Goal: Communication & Community: Answer question/provide support

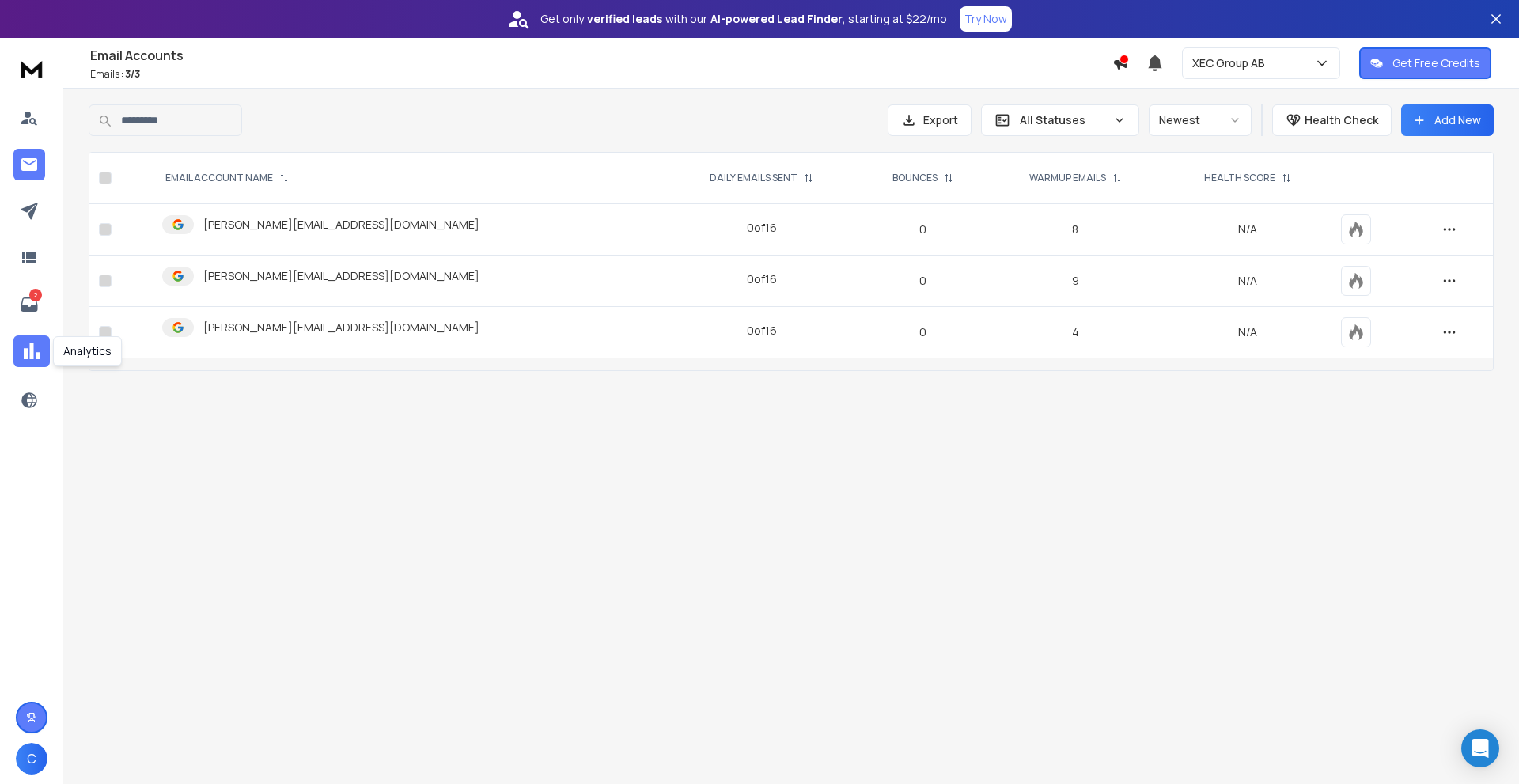
click at [29, 343] on icon at bounding box center [31, 351] width 24 height 24
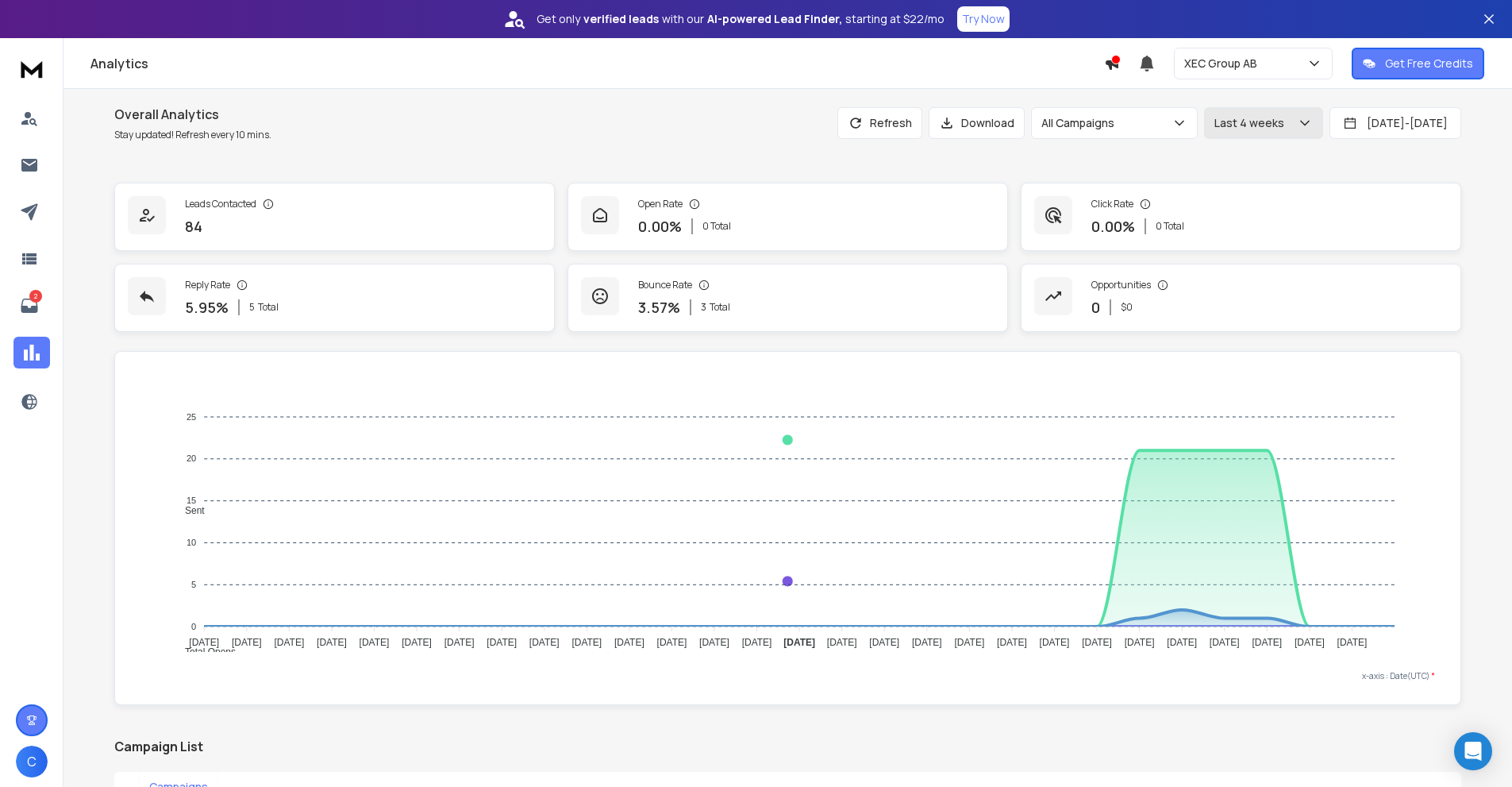
click at [1215, 128] on p "Last 4 weeks" at bounding box center [1253, 123] width 76 height 16
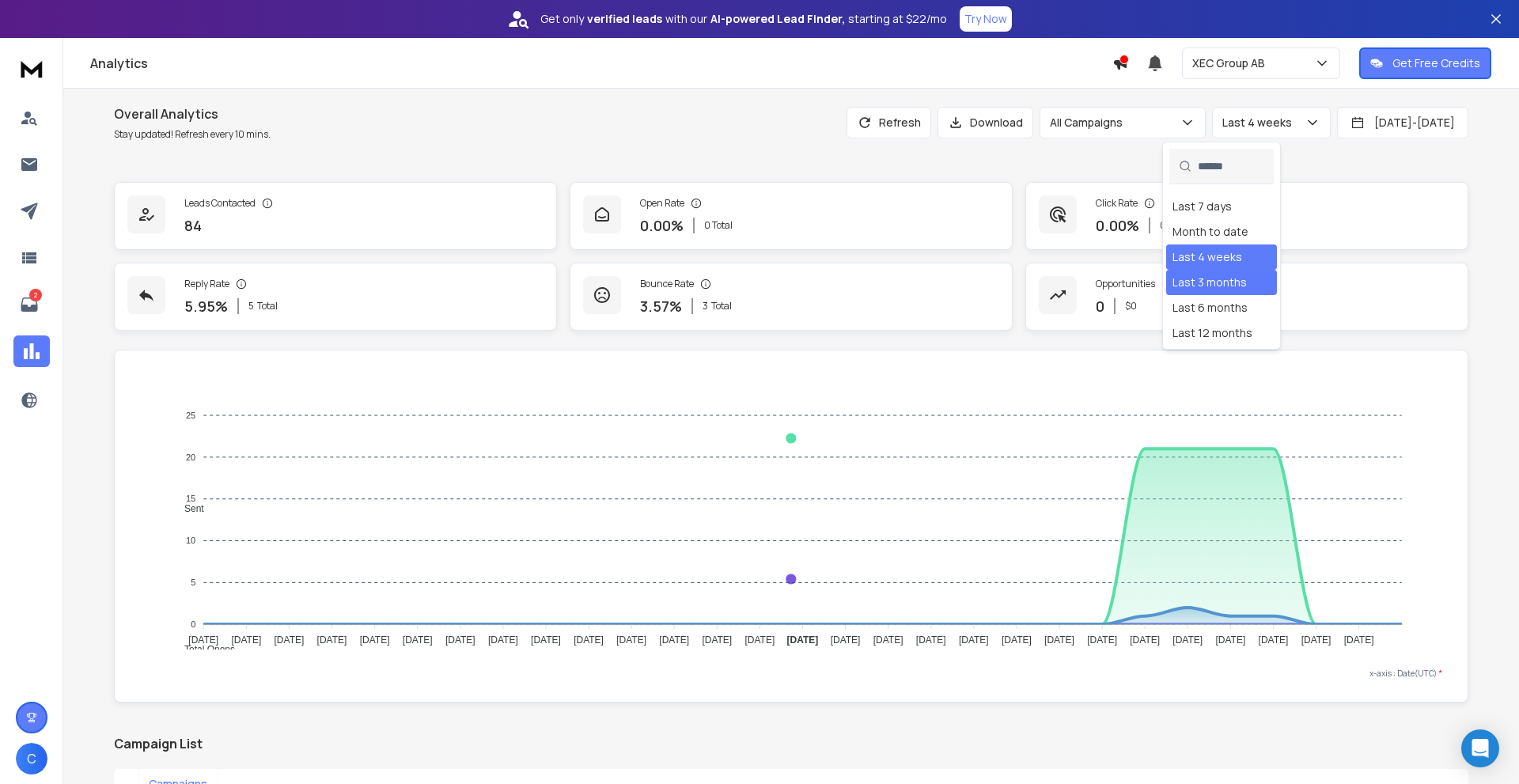
click at [1215, 287] on div "Last 3 months" at bounding box center [1210, 281] width 75 height 16
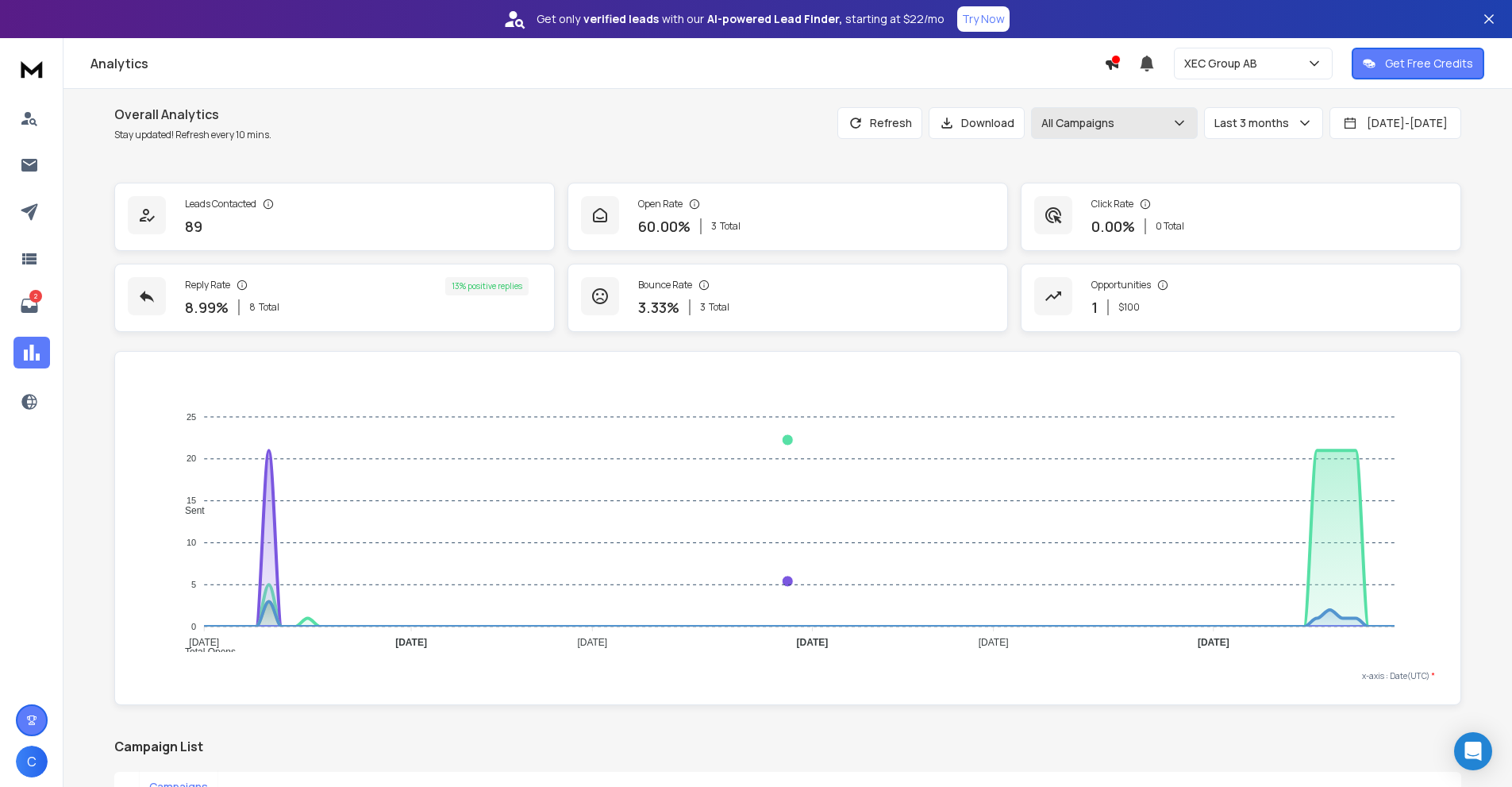
click at [1078, 125] on div "All Campaigns" at bounding box center [1114, 123] width 146 height 16
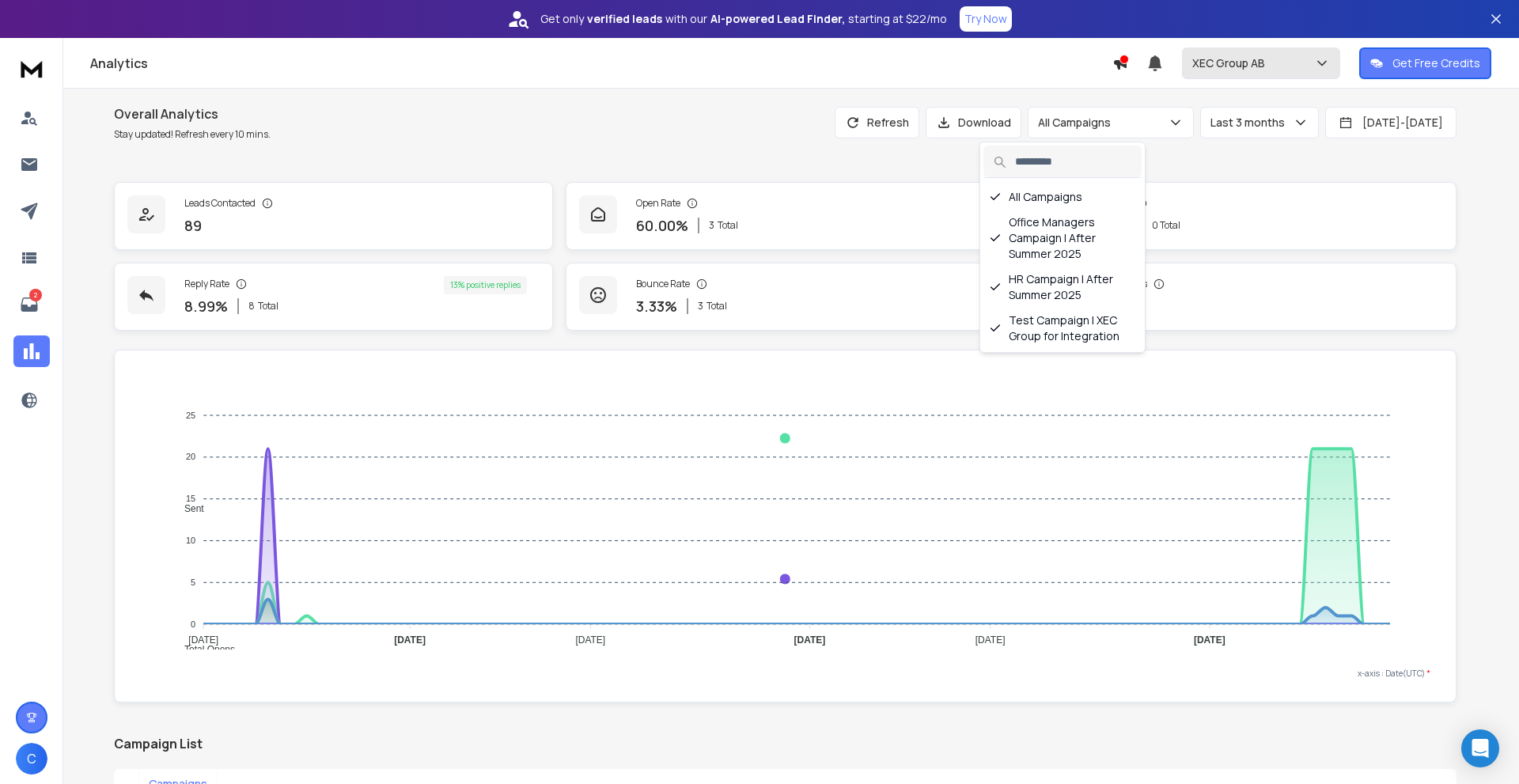
click at [1242, 60] on p "XEC Group AB" at bounding box center [1232, 63] width 80 height 16
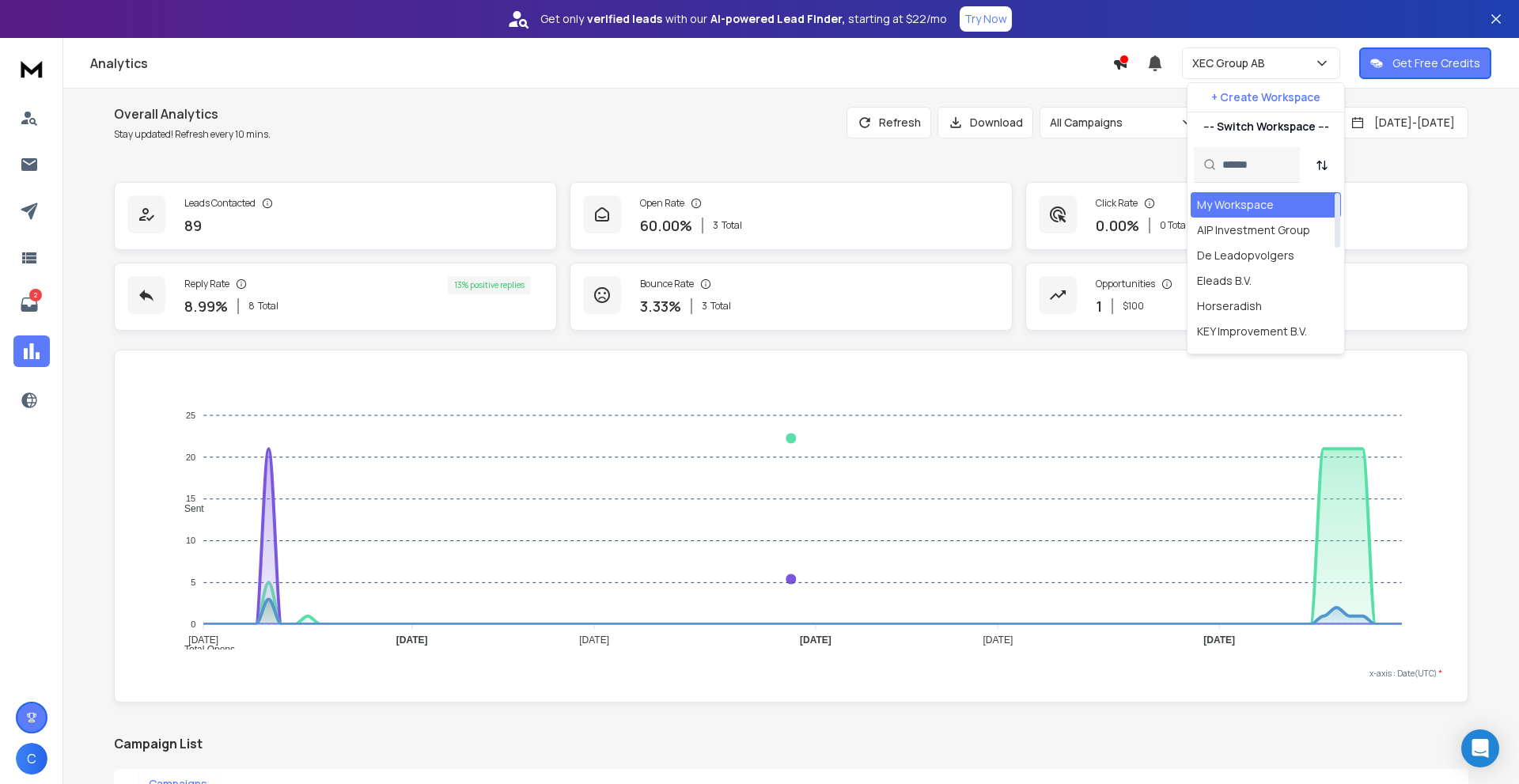
click at [1221, 200] on div "My Workspace" at bounding box center [1235, 204] width 77 height 16
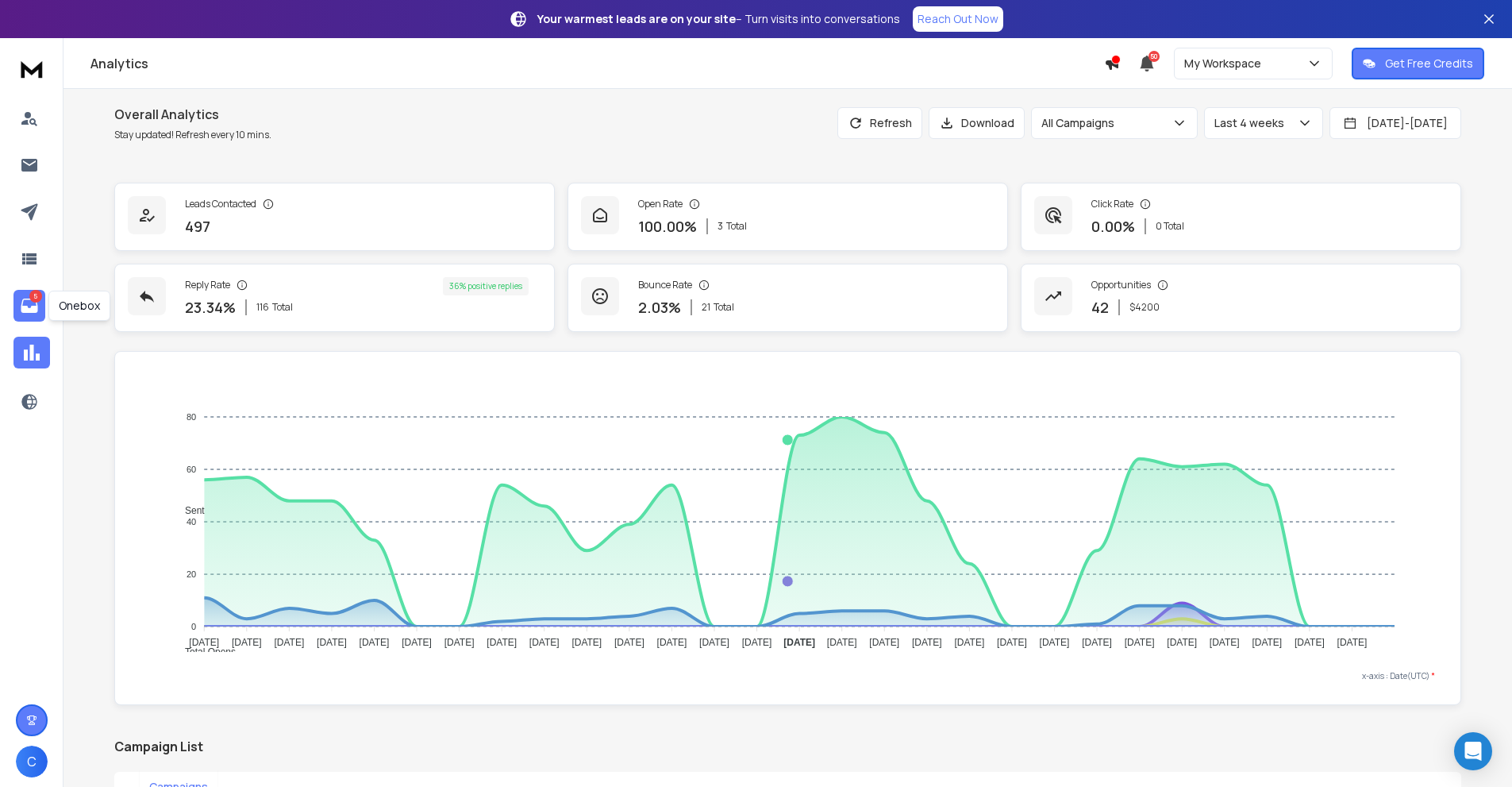
click at [15, 293] on link "5" at bounding box center [29, 306] width 32 height 32
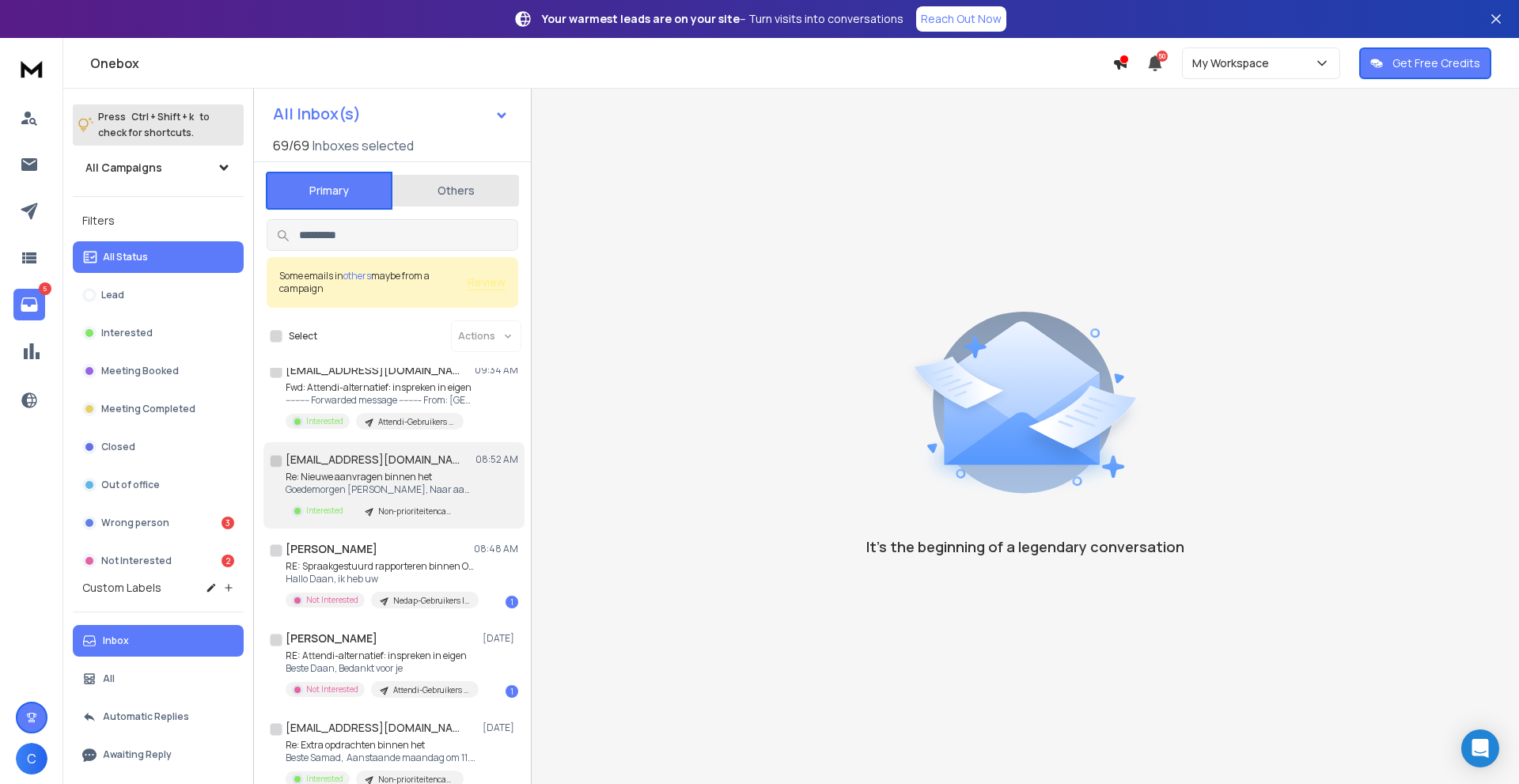
scroll to position [158, 0]
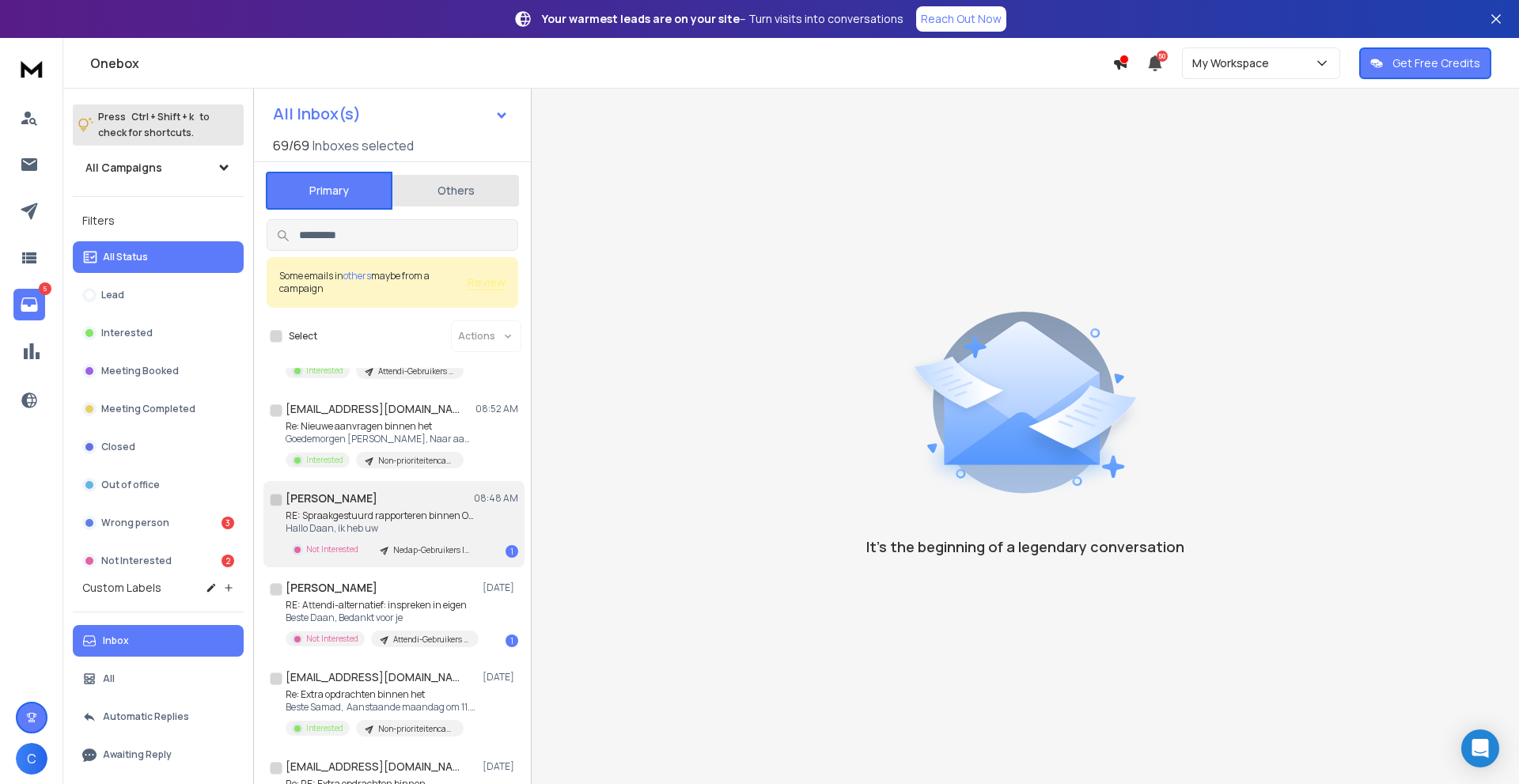
click at [425, 508] on div "[PERSON_NAME] 08:48 AM RE: Spraakgestuurd rapporteren binnen Ons® Hallo Daan, i…" at bounding box center [402, 523] width 233 height 67
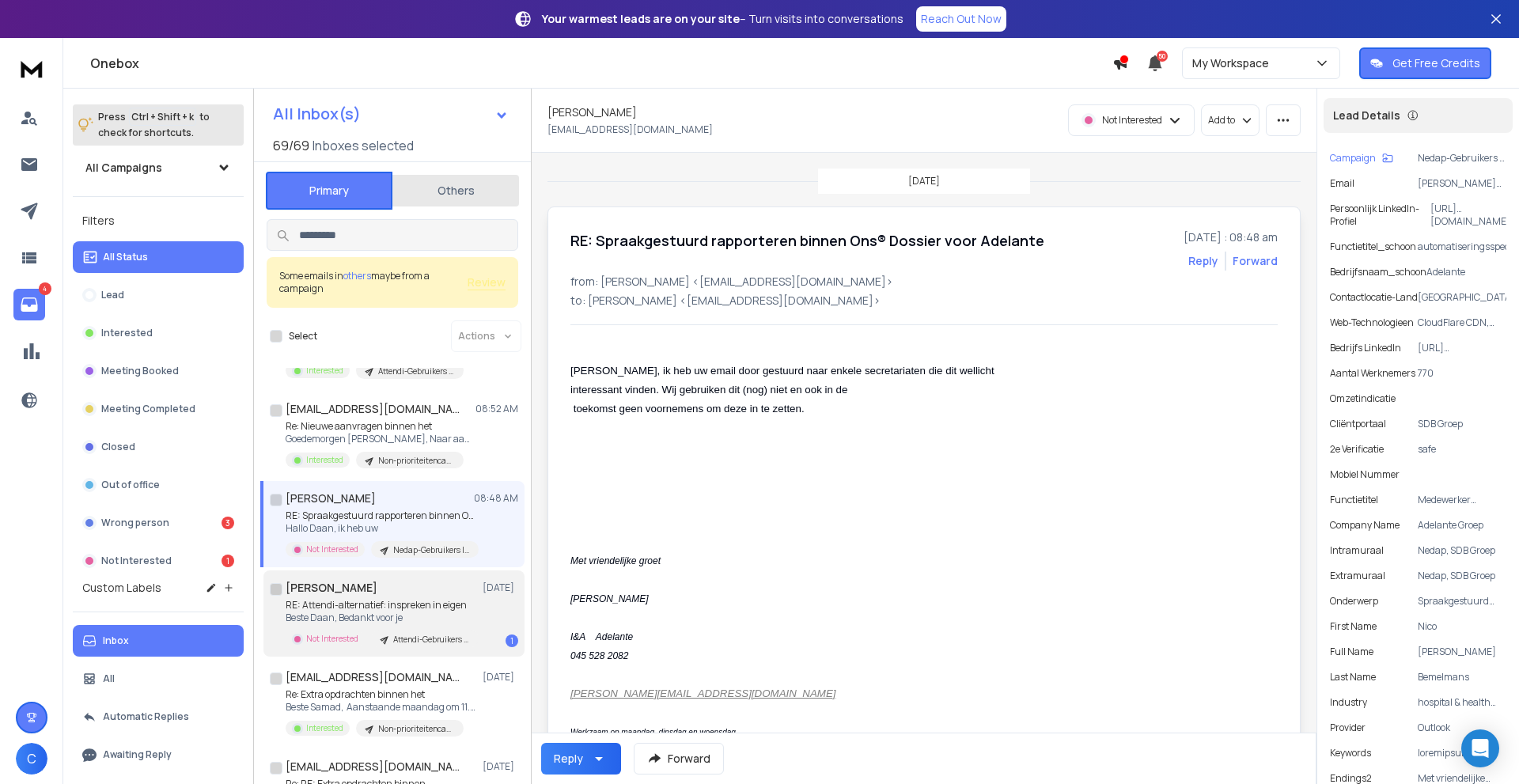
click at [363, 589] on h1 "[PERSON_NAME]" at bounding box center [331, 587] width 92 height 16
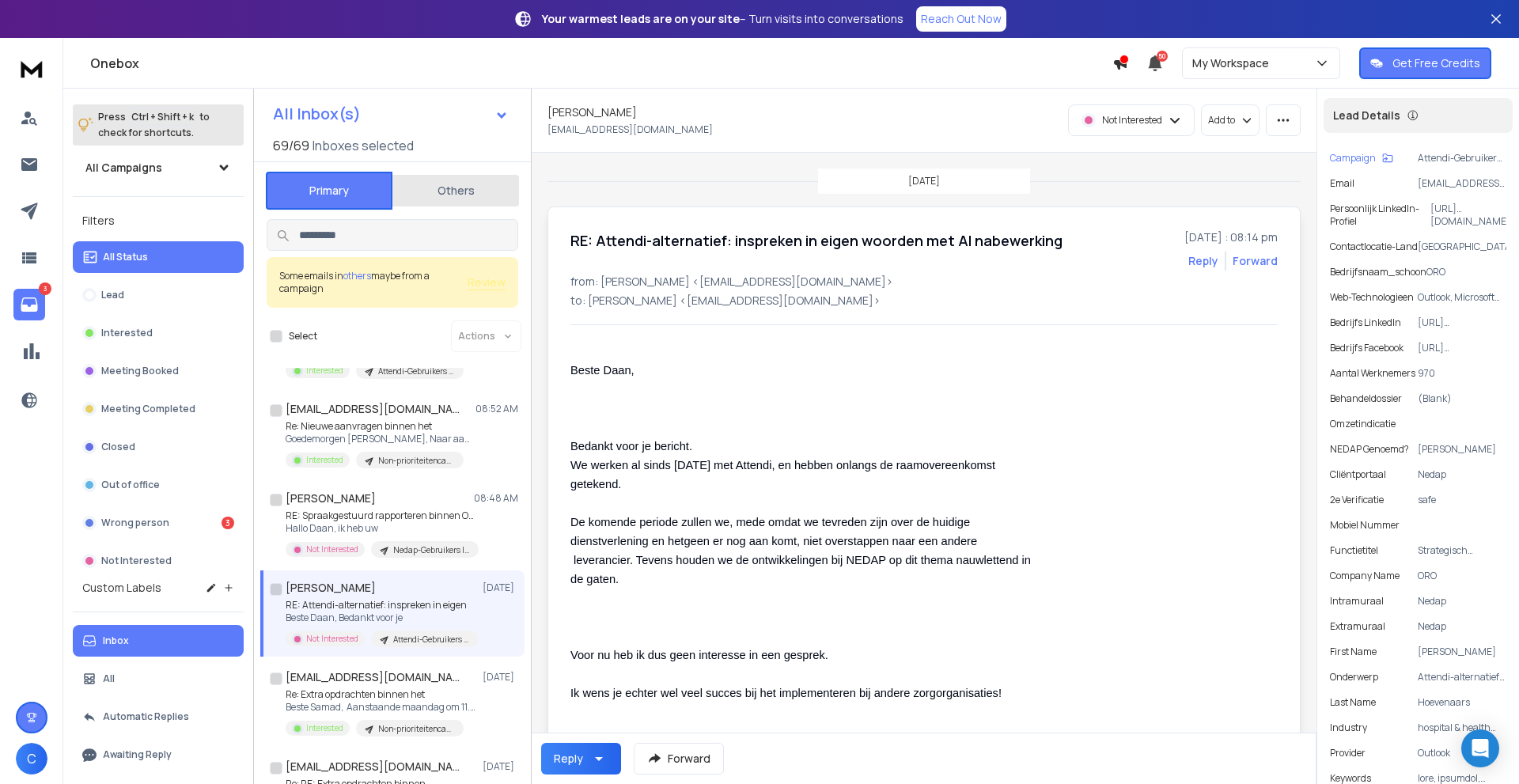
drag, startPoint x: 813, startPoint y: 746, endPoint x: 780, endPoint y: 742, distance: 33.2
click at [813, 746] on div "Reply Forward" at bounding box center [924, 758] width 785 height 51
click at [1280, 126] on icon "button" at bounding box center [1283, 120] width 14 height 14
click at [1263, 156] on div "Mark as unread" at bounding box center [1242, 156] width 100 height 16
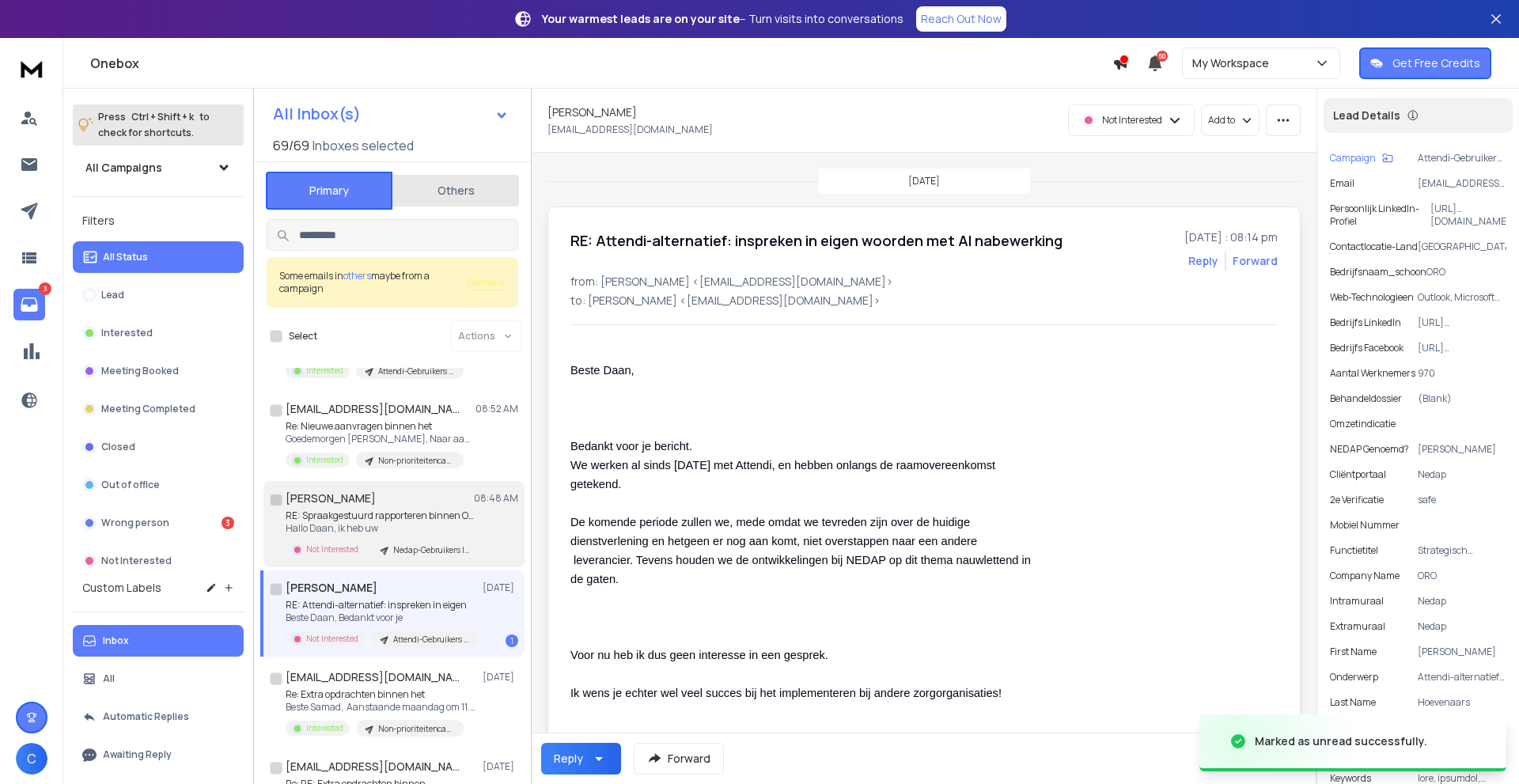
click at [417, 519] on p "RE: Spraakgestuurd rapporteren binnen Ons®" at bounding box center [380, 515] width 190 height 12
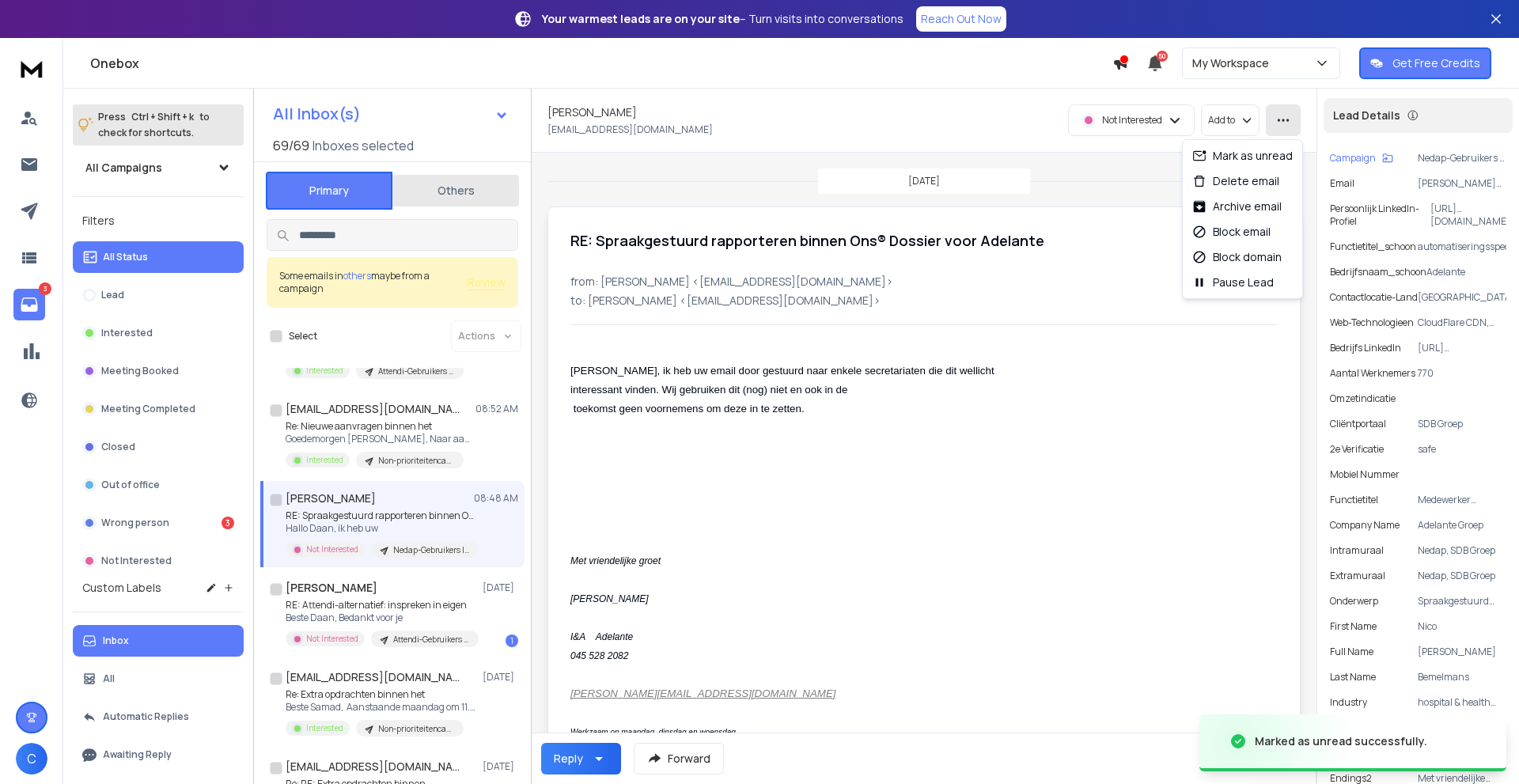
click at [1282, 123] on icon "button" at bounding box center [1283, 120] width 14 height 14
click at [1235, 160] on div "Mark as unread" at bounding box center [1242, 156] width 100 height 16
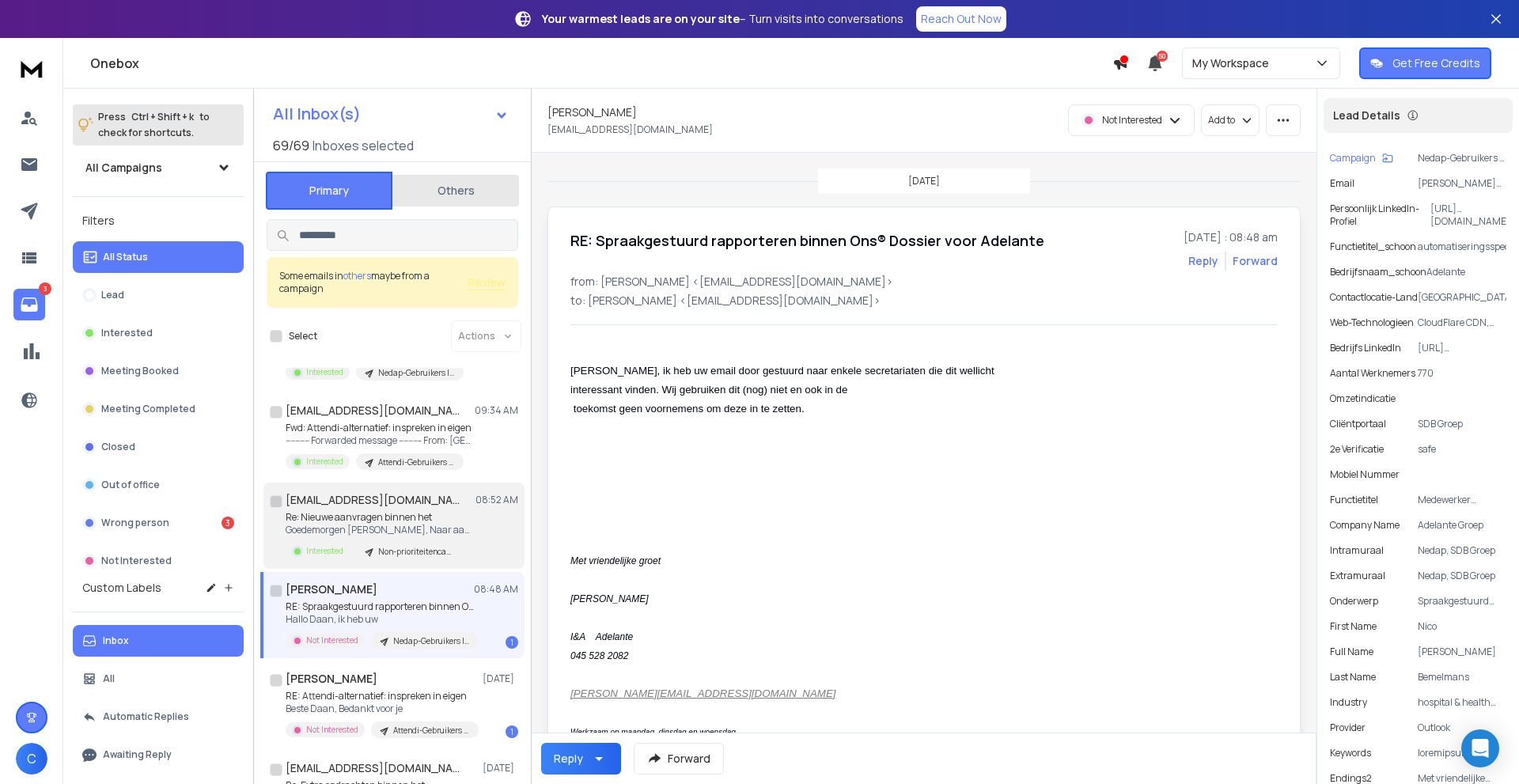
scroll to position [0, 0]
